Goal: Task Accomplishment & Management: Manage account settings

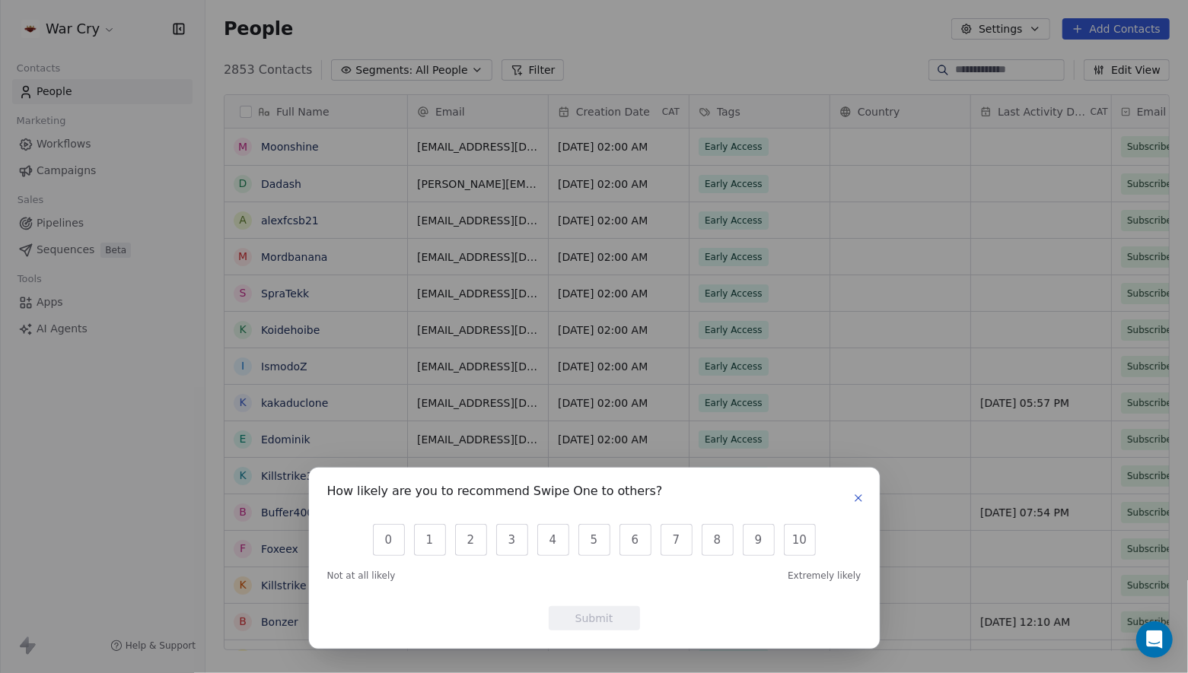
scroll to position [581, 971]
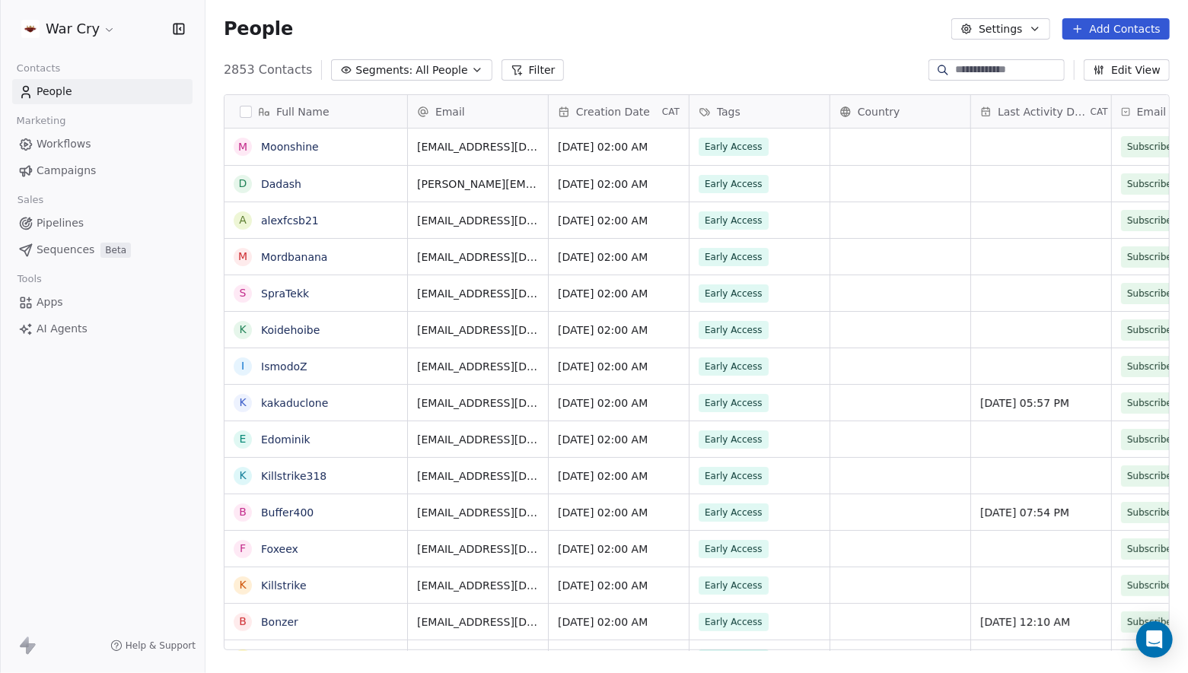
click at [88, 167] on span "Campaigns" at bounding box center [66, 171] width 59 height 16
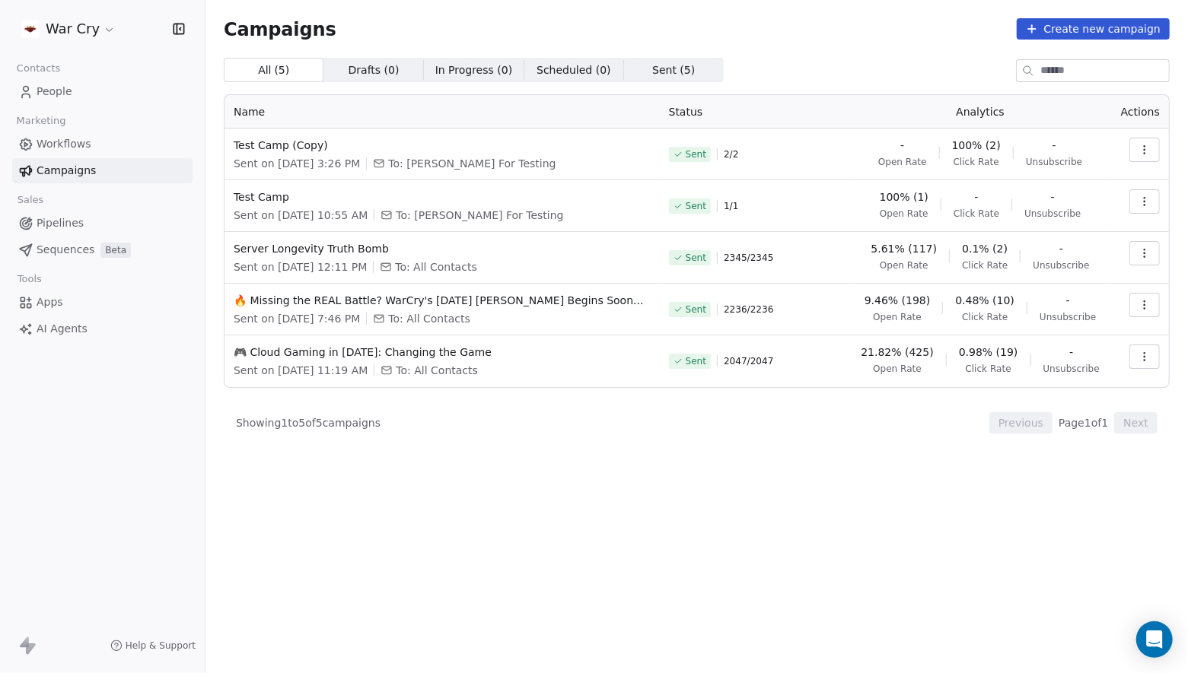
click at [1154, 149] on button "button" at bounding box center [1144, 150] width 30 height 24
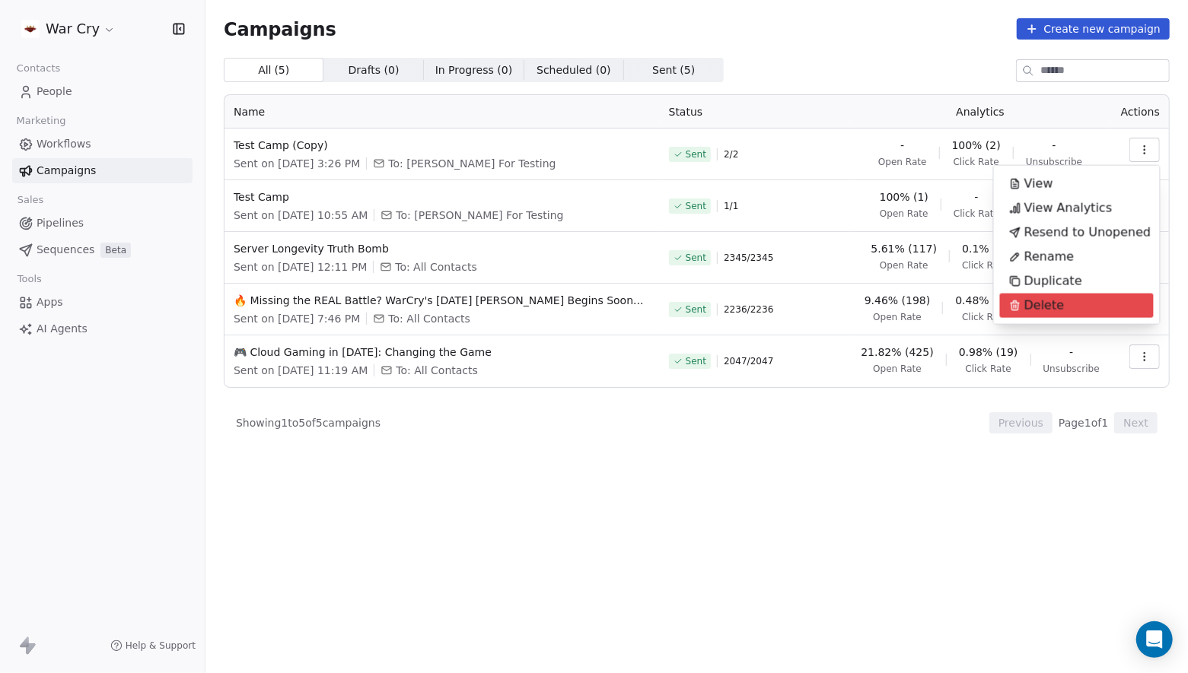
click at [1055, 301] on span "Delete" at bounding box center [1044, 306] width 40 height 18
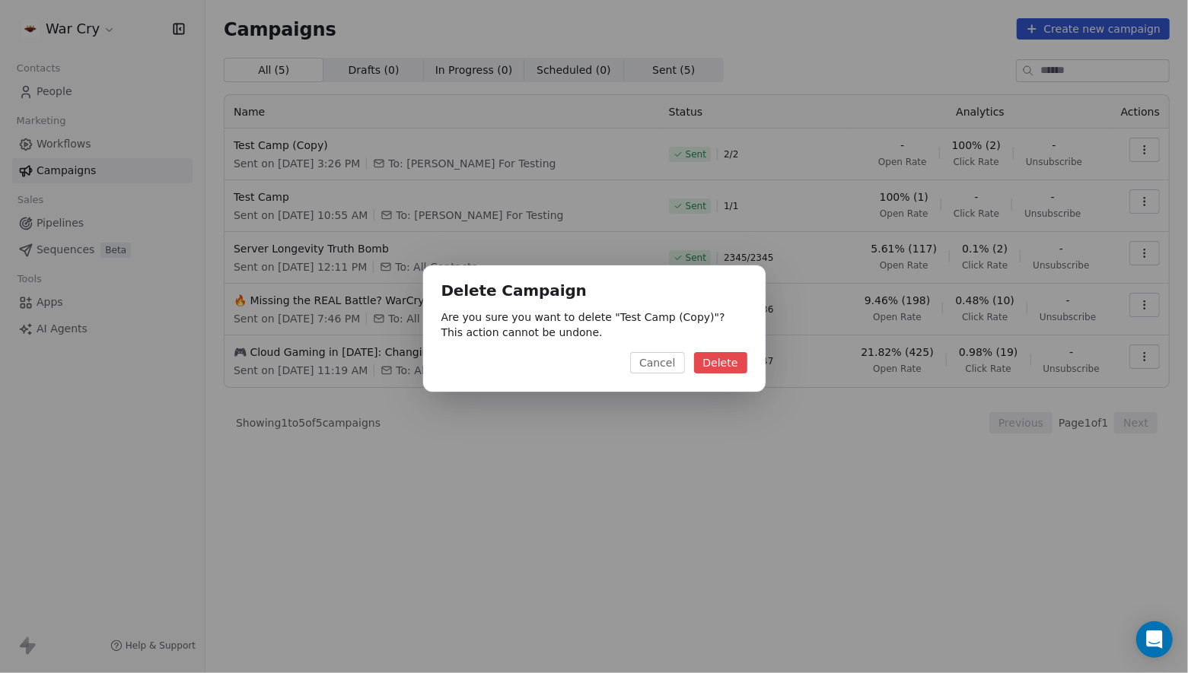
click at [731, 361] on button "Delete" at bounding box center [720, 362] width 53 height 21
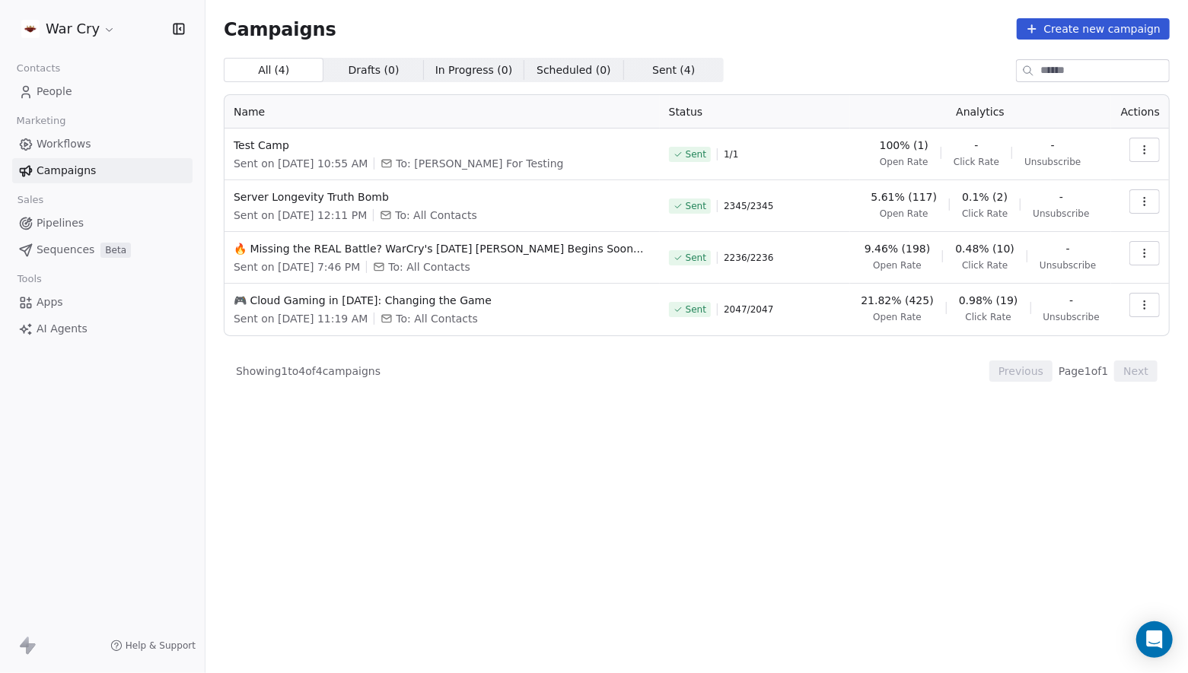
click at [1150, 153] on icon "button" at bounding box center [1144, 150] width 12 height 12
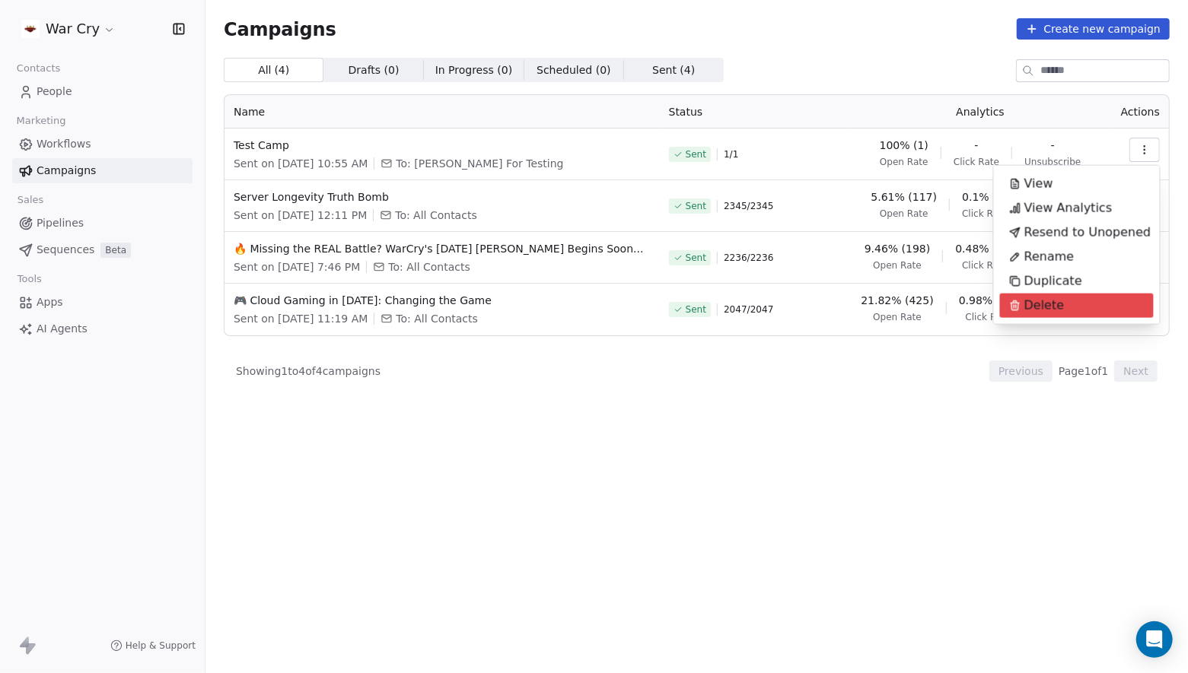
click at [1026, 303] on span "Delete" at bounding box center [1044, 306] width 40 height 18
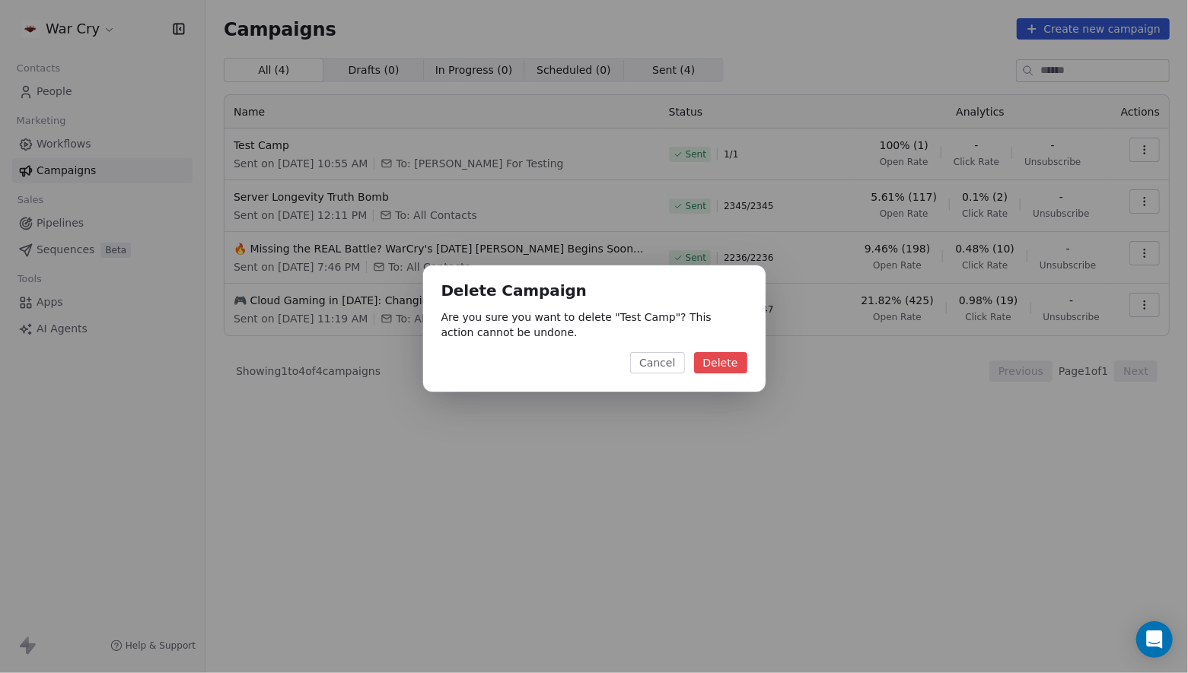
click at [737, 361] on button "Delete" at bounding box center [720, 362] width 53 height 21
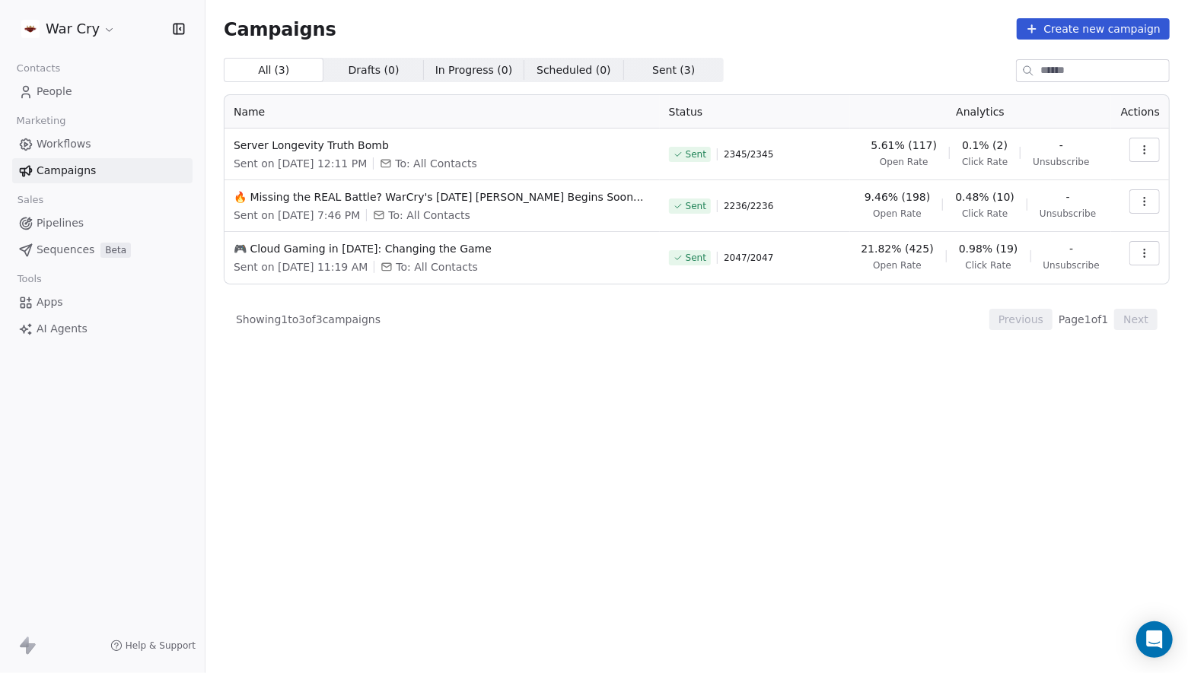
click at [1107, 24] on button "Create new campaign" at bounding box center [1093, 28] width 153 height 21
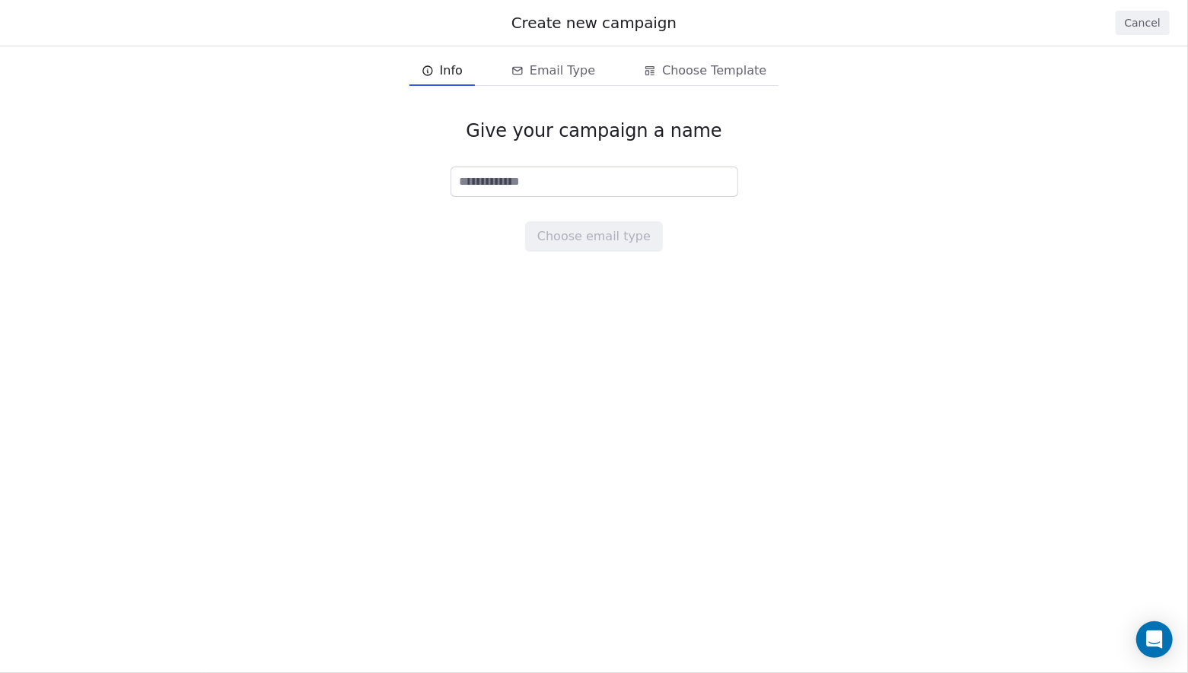
click at [707, 180] on input at bounding box center [594, 181] width 286 height 29
click at [228, 229] on div "Give your campaign a name Choose email type" at bounding box center [594, 185] width 1188 height 181
paste input "**********"
click at [530, 179] on input at bounding box center [594, 181] width 286 height 29
type input "**********"
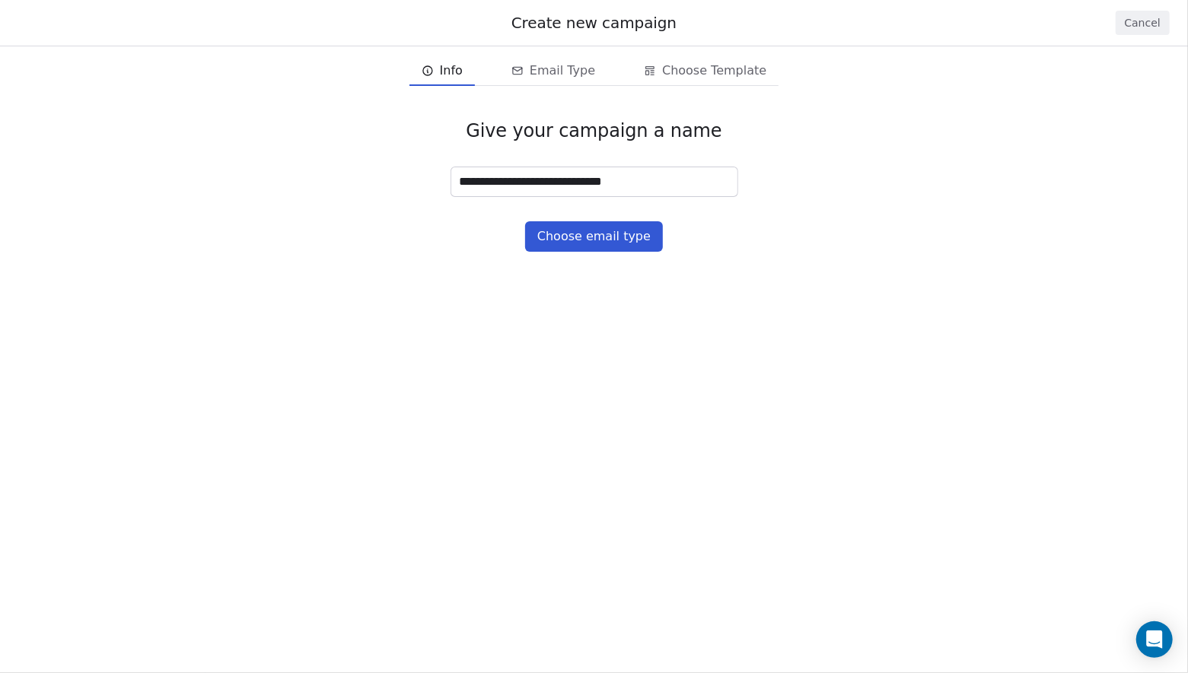
click at [604, 250] on button "Choose email type" at bounding box center [594, 236] width 138 height 30
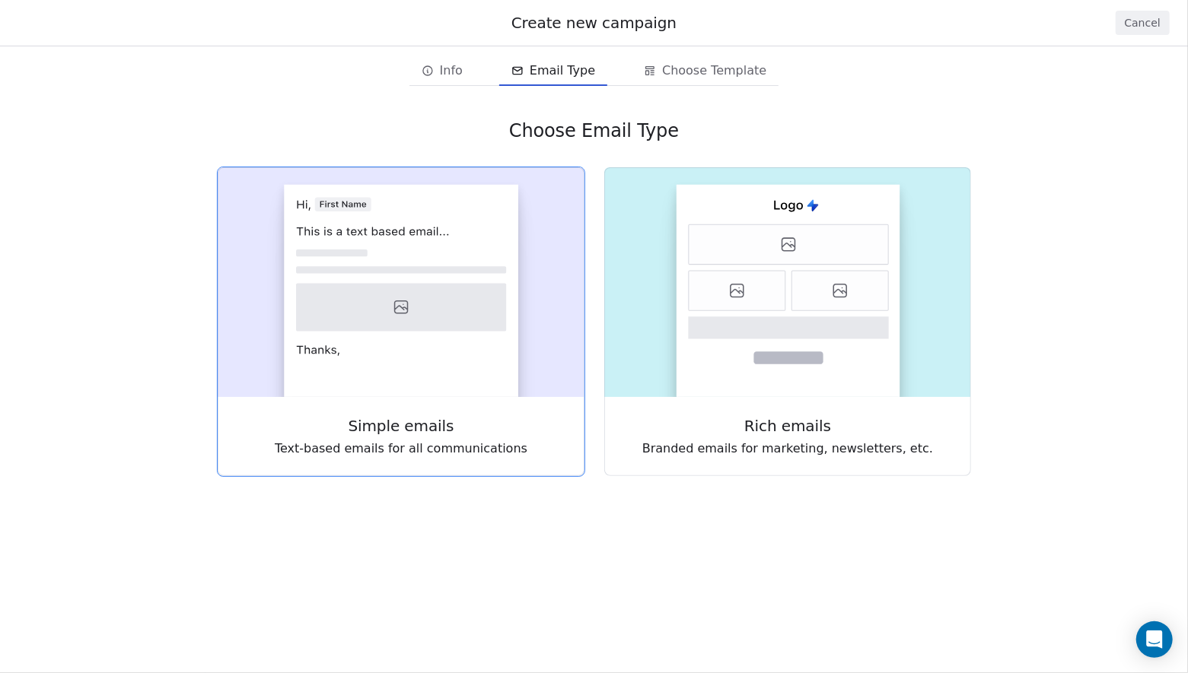
click at [492, 310] on icon at bounding box center [401, 308] width 210 height 48
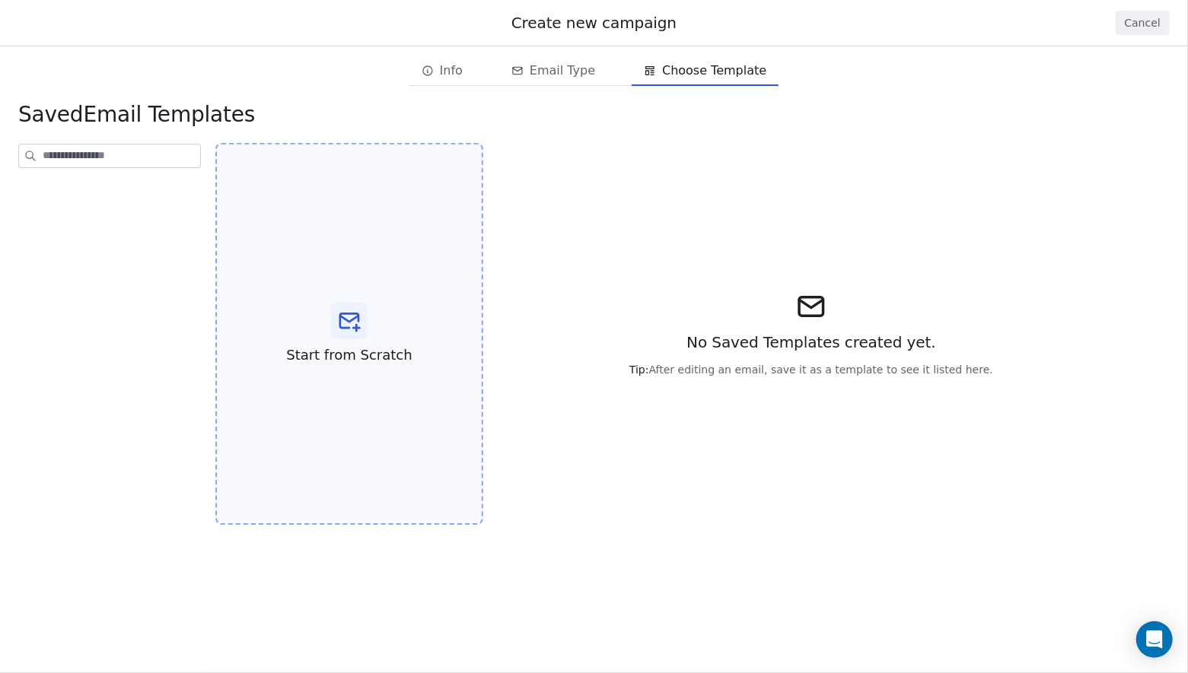
click at [370, 352] on span "Start from Scratch" at bounding box center [349, 355] width 126 height 20
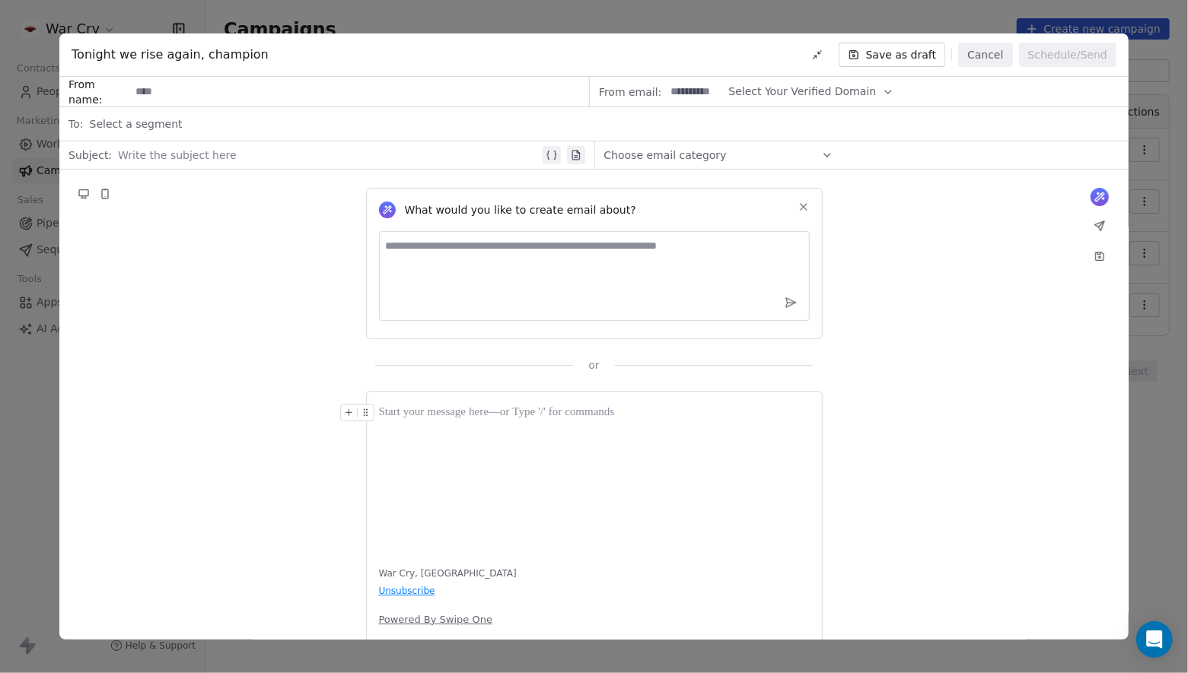
click at [699, 88] on input at bounding box center [694, 92] width 59 height 28
click at [790, 88] on span "Select Your Verified Domain" at bounding box center [802, 92] width 148 height 16
click at [1003, 49] on button "Cancel" at bounding box center [985, 55] width 54 height 24
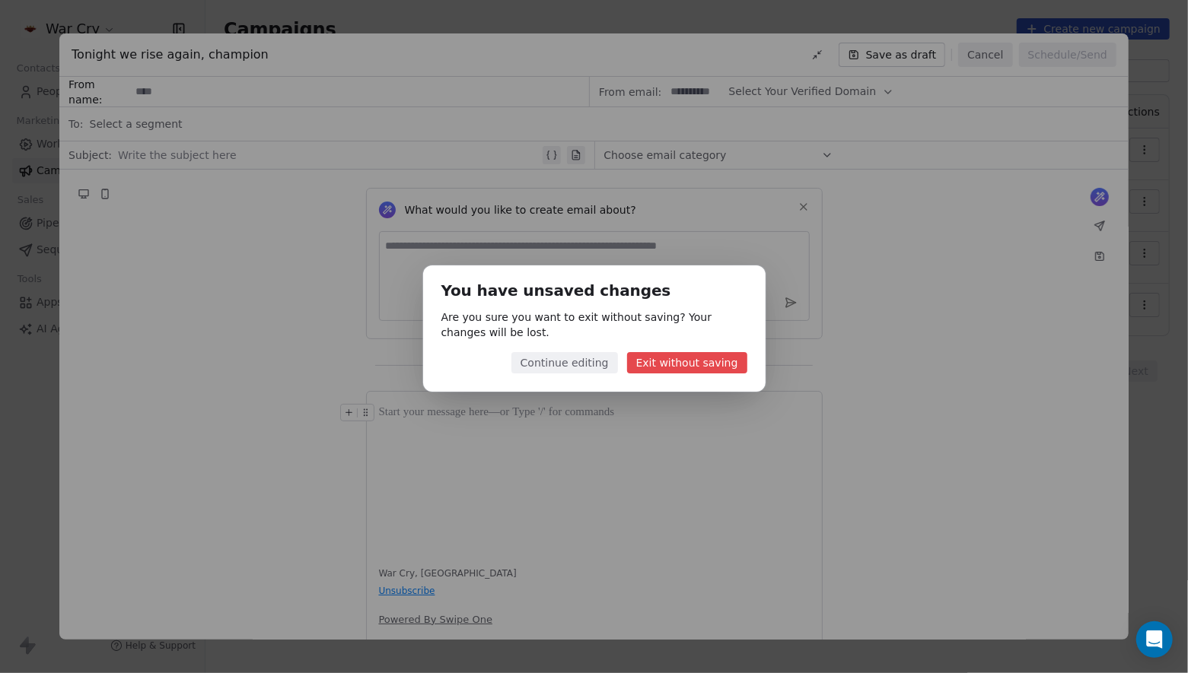
click at [673, 364] on button "Exit without saving" at bounding box center [687, 362] width 120 height 21
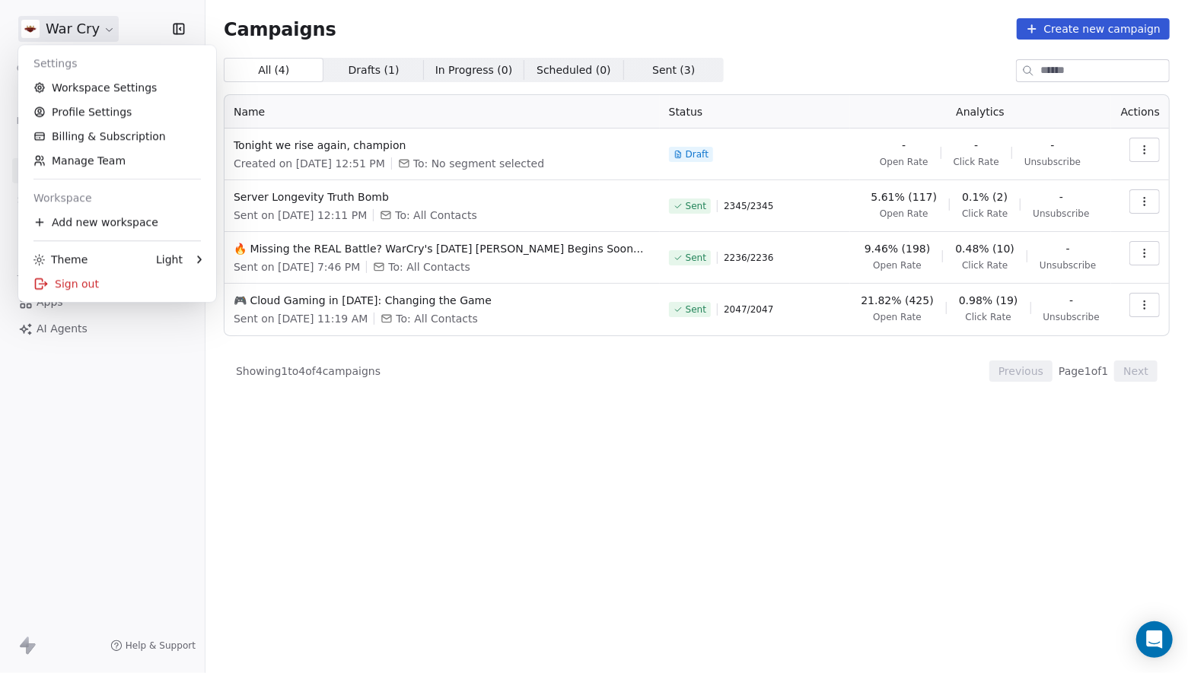
click at [100, 24] on html "War Cry Contacts People Marketing Workflows Campaigns Sales Pipelines Sequences…" at bounding box center [594, 336] width 1188 height 673
click at [35, 432] on html "War Cry Contacts People Marketing Workflows Campaigns Sales Pipelines Sequences…" at bounding box center [594, 336] width 1188 height 673
